Goal: Information Seeking & Learning: Learn about a topic

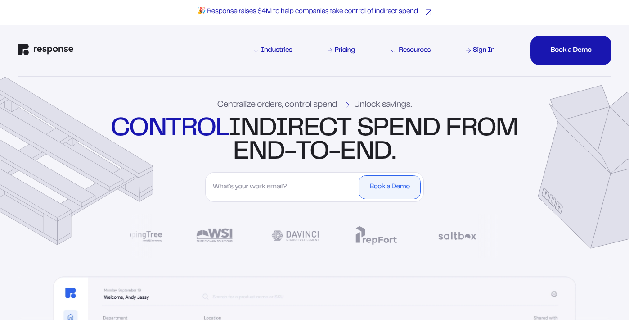
click at [398, 11] on p "🎉 Response raises $4M to help companies take control of indirect spend" at bounding box center [307, 12] width 221 height 9
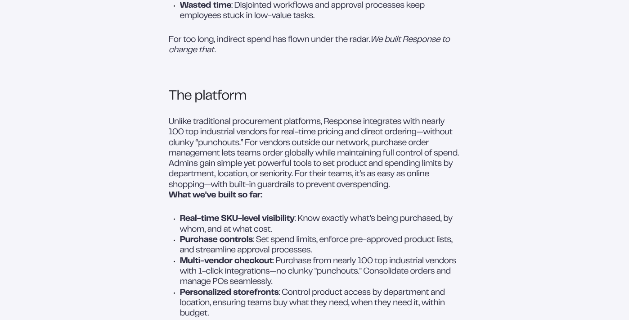
scroll to position [656, 0]
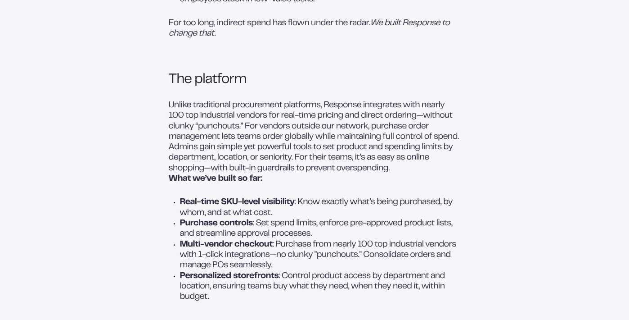
click at [216, 36] on p "For too long, indirect spend has flown under the radar. We built Response to ch…" at bounding box center [315, 39] width 292 height 42
drag, startPoint x: 216, startPoint y: 32, endPoint x: 270, endPoint y: 34, distance: 54.1
click at [270, 34] on p "For too long, indirect spend has flown under the radar. We built Response to ch…" at bounding box center [315, 39] width 292 height 42
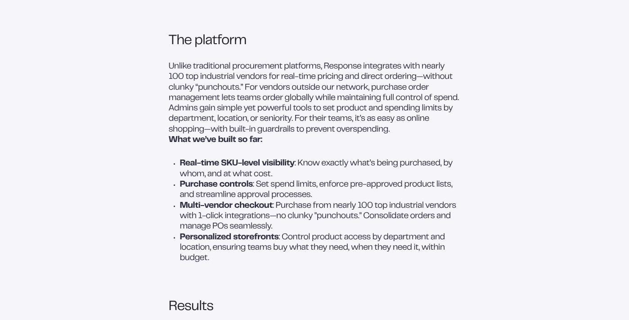
scroll to position [0, 0]
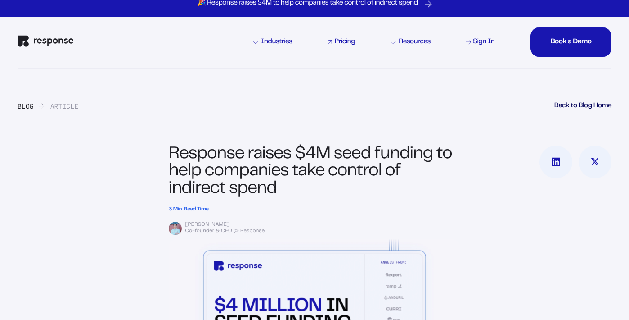
click at [349, 44] on div "Pricing" at bounding box center [345, 42] width 21 height 7
